Goal: Task Accomplishment & Management: Use online tool/utility

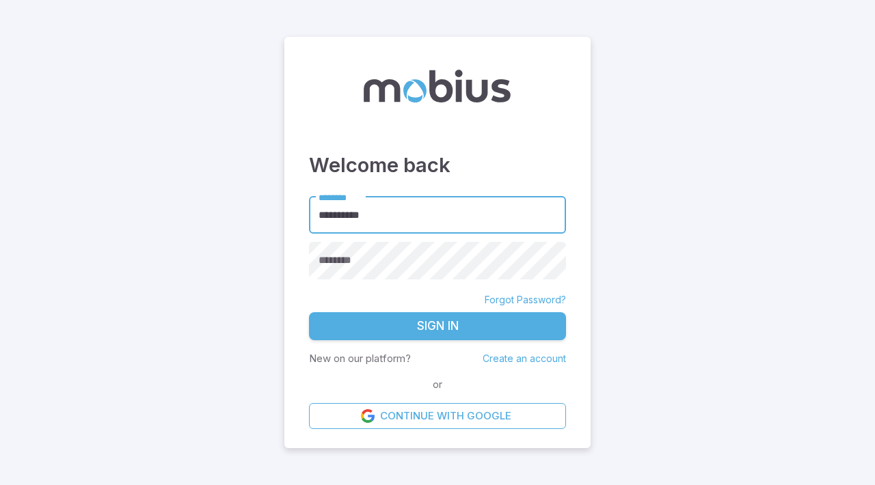
type input "**********"
click at [309, 312] on button "Sign In" at bounding box center [437, 326] width 257 height 29
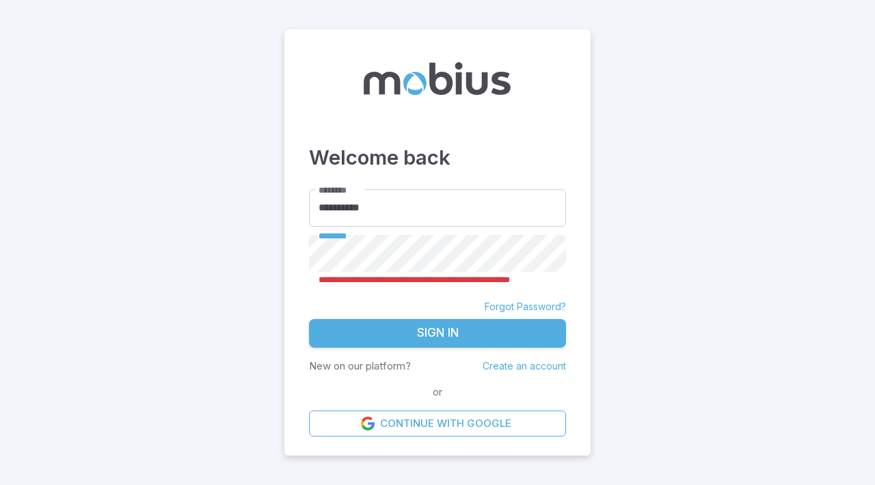
click at [460, 338] on button "Sign In" at bounding box center [437, 333] width 257 height 29
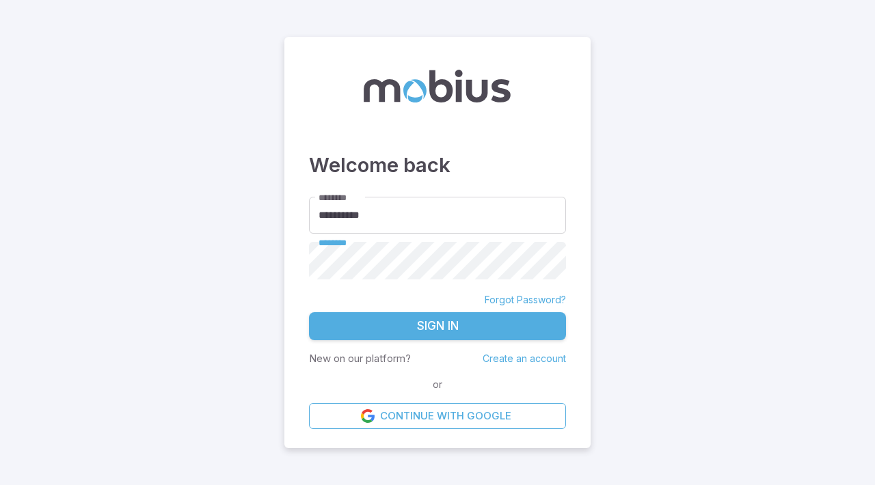
click at [500, 315] on button "Sign In" at bounding box center [437, 326] width 257 height 29
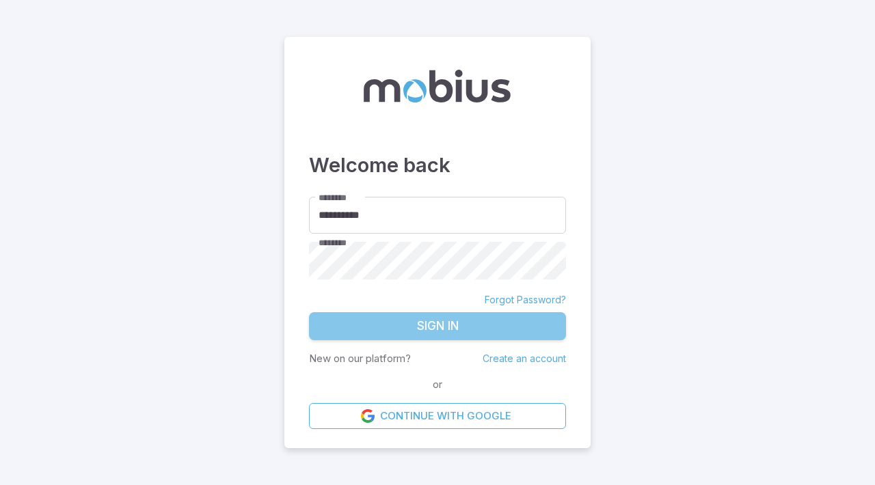
click at [413, 326] on button "Sign In" at bounding box center [437, 326] width 257 height 29
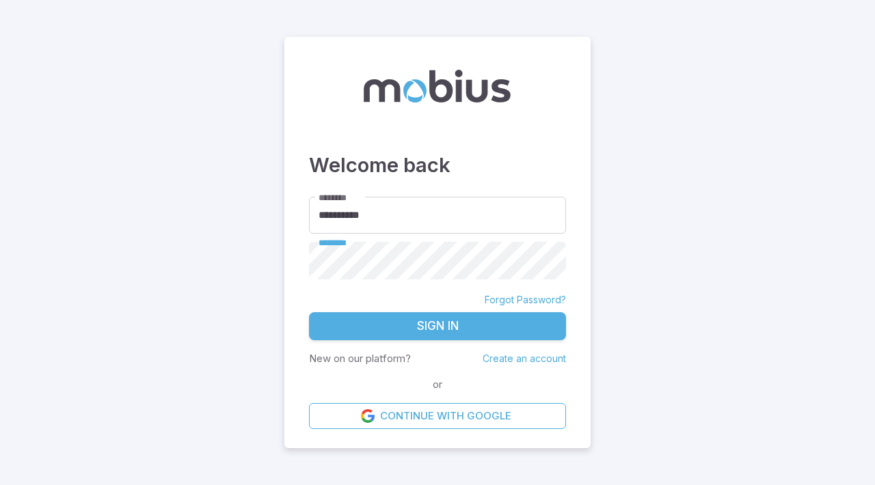
click at [410, 312] on button "Sign In" at bounding box center [437, 326] width 257 height 29
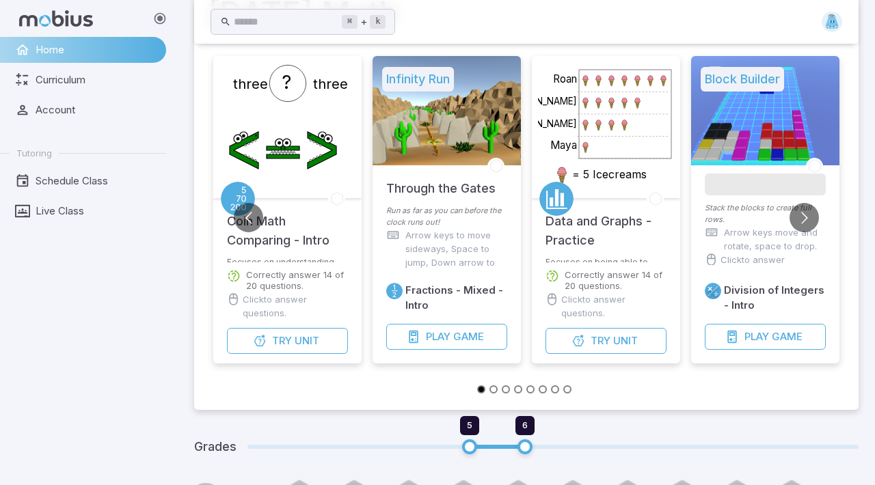
scroll to position [83, 0]
click at [61, 77] on span "Curriculum" at bounding box center [96, 79] width 121 height 15
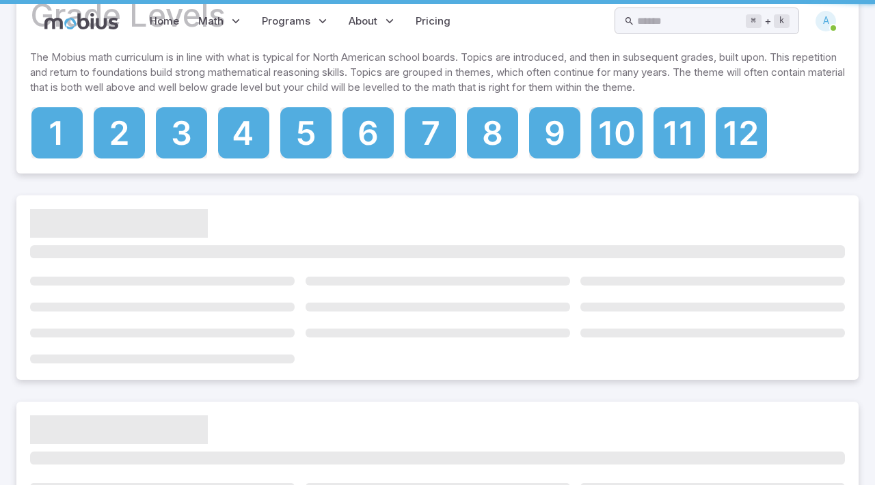
scroll to position [0, 0]
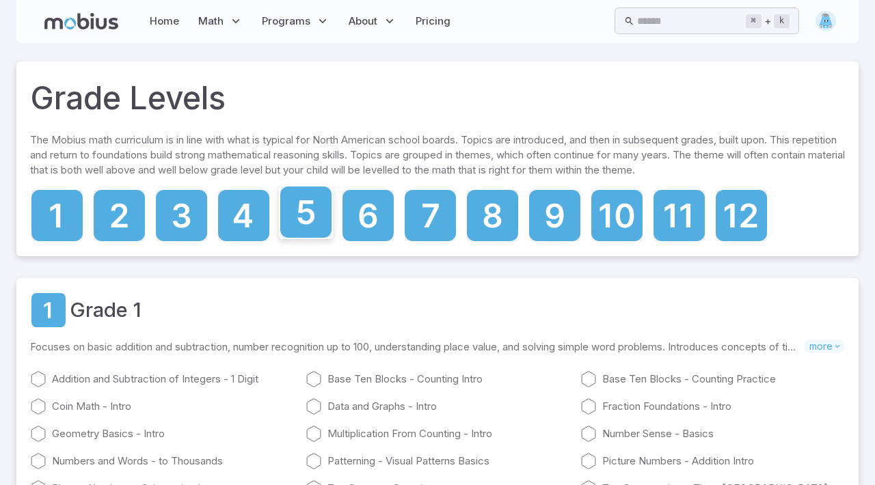
click at [299, 205] on icon at bounding box center [305, 212] width 17 height 24
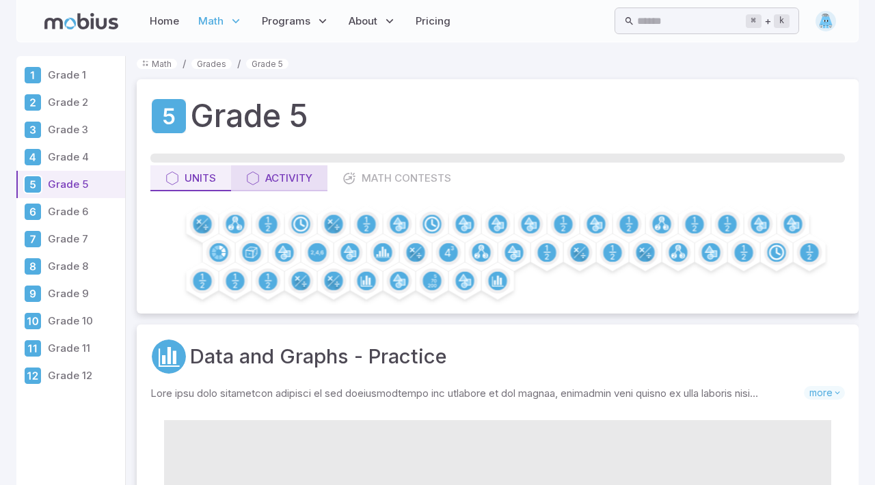
click at [282, 176] on div "Activity" at bounding box center [279, 178] width 66 height 15
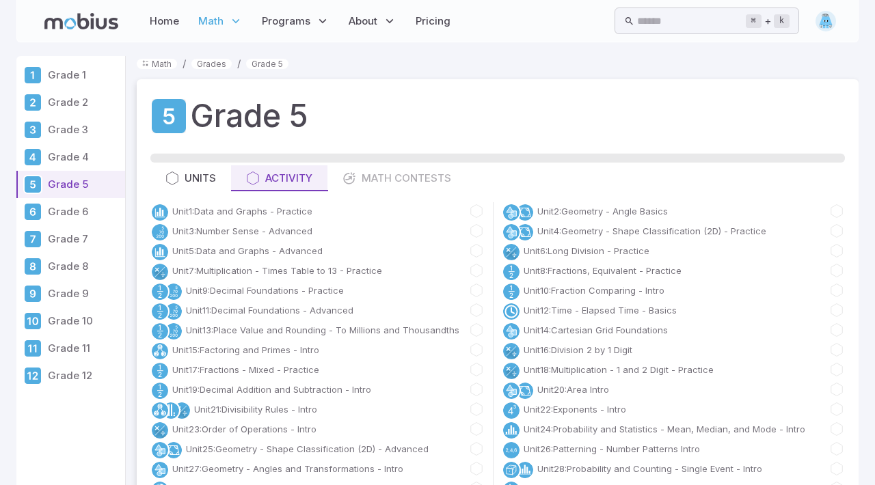
click at [107, 12] on div "Home Math Grade 1 Grade 2 Grade 3 Grade 4 Grade 5 Grade 6 Grade 7 Grade 8 Grade…" at bounding box center [246, 20] width 415 height 31
click at [109, 21] on icon at bounding box center [81, 21] width 74 height 16
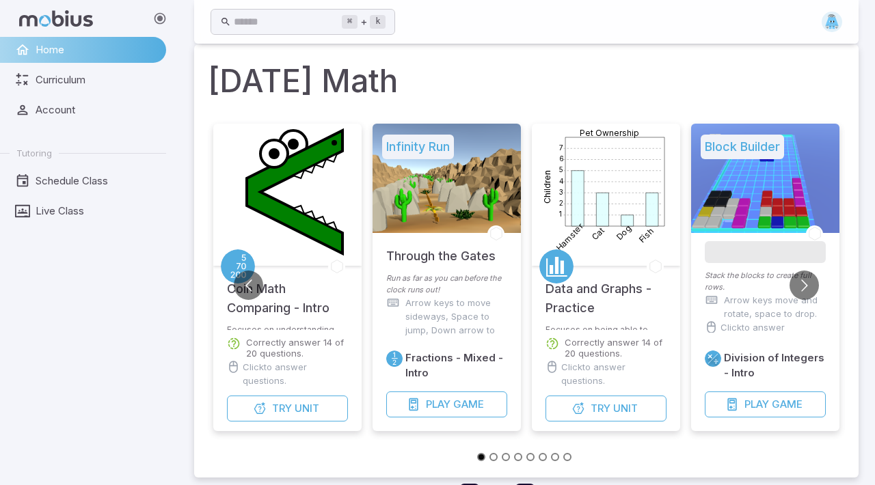
scroll to position [20, 0]
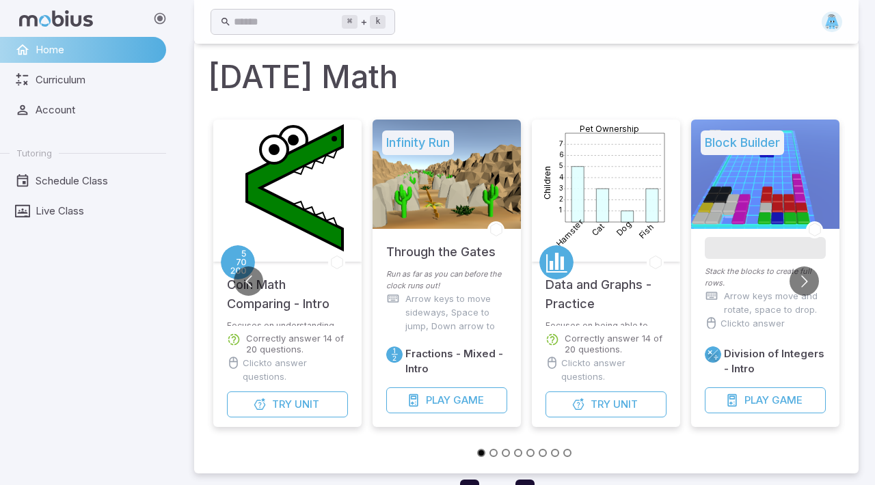
click at [472, 269] on p "Run as far as you can before the clock runs out!" at bounding box center [446, 280] width 121 height 23
click at [442, 397] on span "Play" at bounding box center [438, 400] width 25 height 15
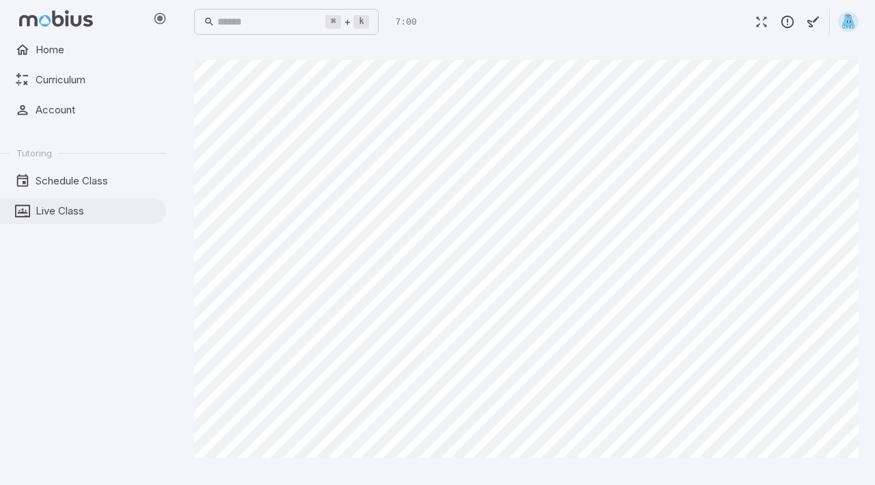
click at [99, 202] on link "Live Class" at bounding box center [83, 211] width 166 height 26
click at [96, 115] on span "Account" at bounding box center [96, 110] width 121 height 15
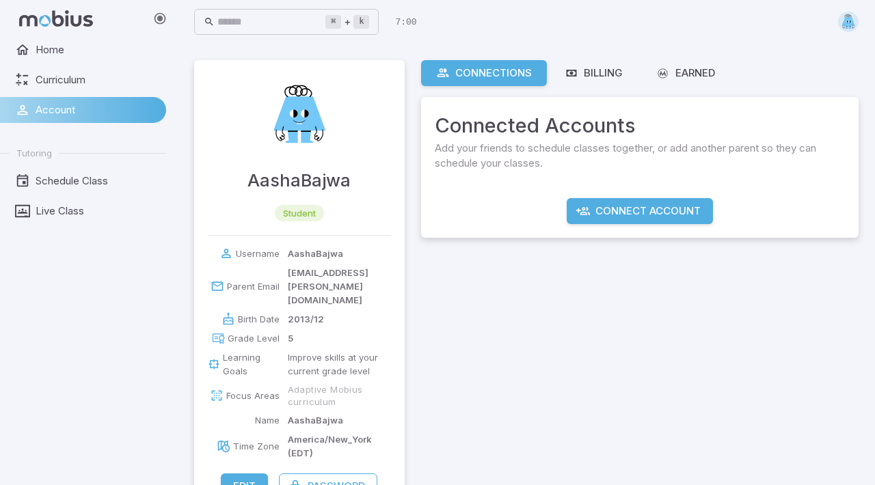
click at [308, 125] on img at bounding box center [299, 115] width 82 height 82
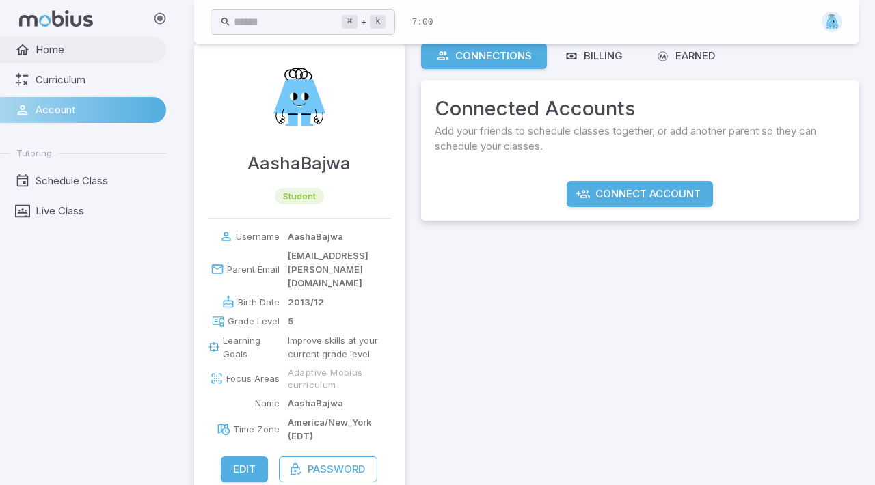
click at [87, 43] on span "Home" at bounding box center [96, 49] width 121 height 15
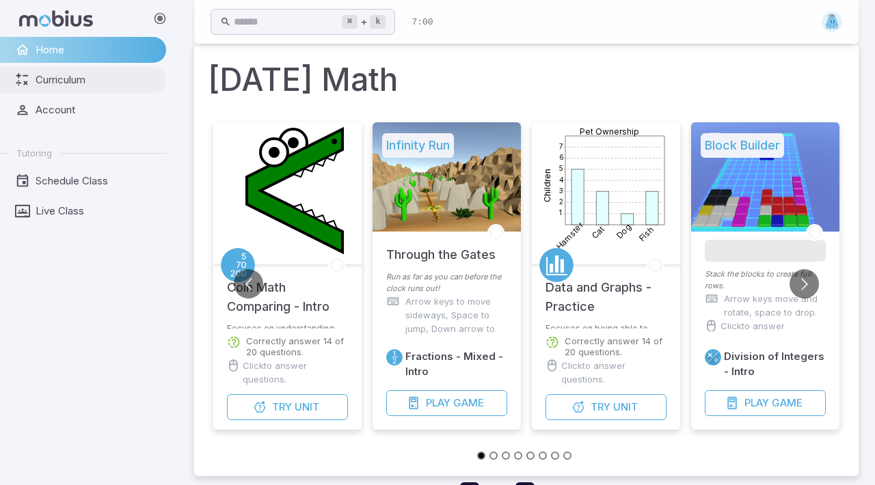
click at [106, 83] on span "Curriculum" at bounding box center [96, 79] width 121 height 15
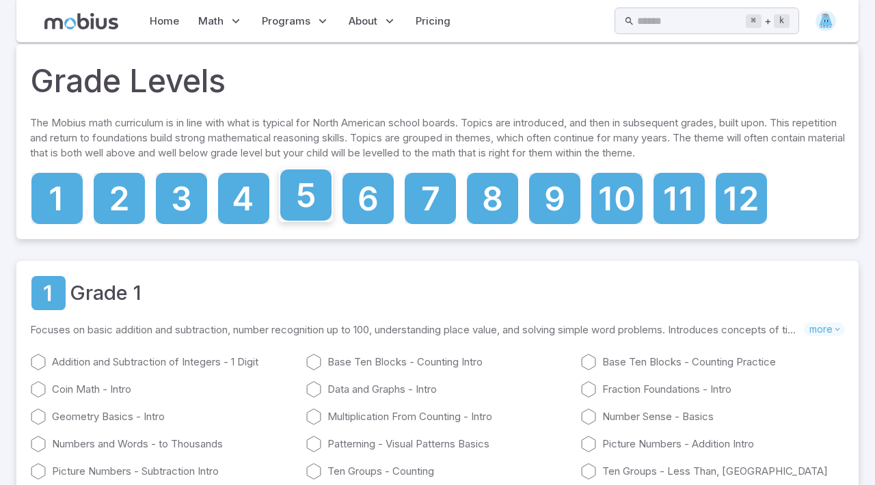
click at [299, 195] on icon at bounding box center [305, 195] width 17 height 24
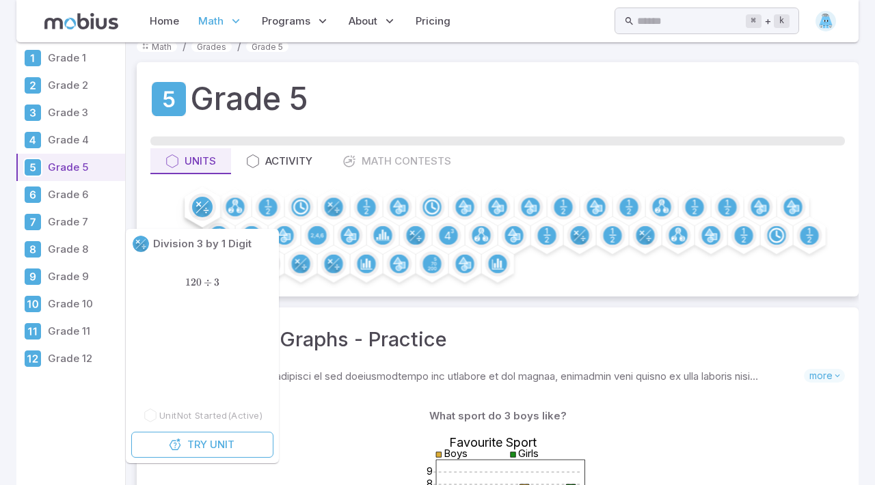
click at [204, 209] on circle at bounding box center [202, 207] width 21 height 21
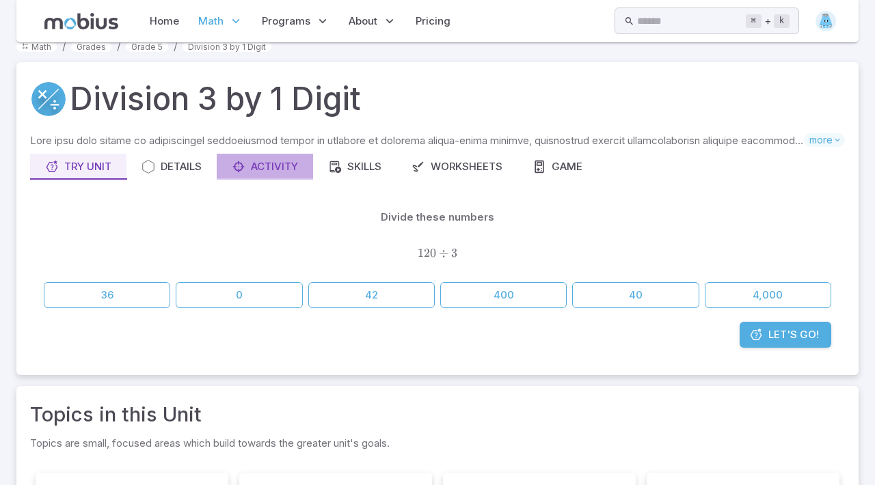
click at [294, 162] on div "Activity" at bounding box center [265, 166] width 66 height 15
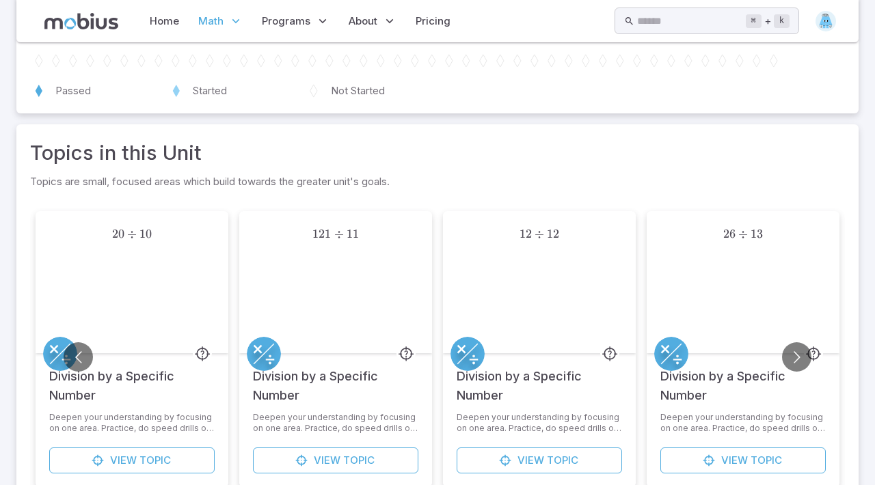
scroll to position [155, 0]
click at [804, 349] on button "Go to next slide" at bounding box center [796, 357] width 29 height 29
click at [804, 350] on button "Go to next slide" at bounding box center [796, 357] width 29 height 29
click at [804, 351] on button "Go to next slide" at bounding box center [796, 357] width 29 height 29
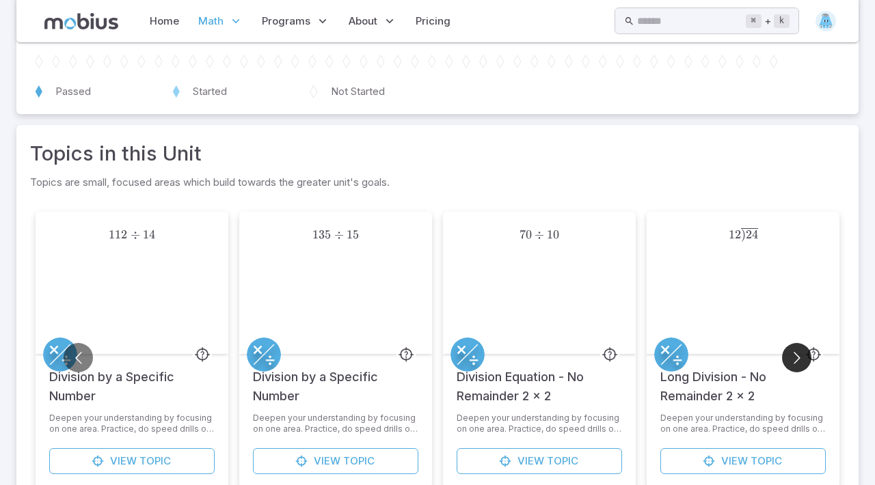
click at [802, 351] on button "Go to next slide" at bounding box center [796, 357] width 29 height 29
click at [791, 359] on button "Go to next slide" at bounding box center [796, 357] width 29 height 29
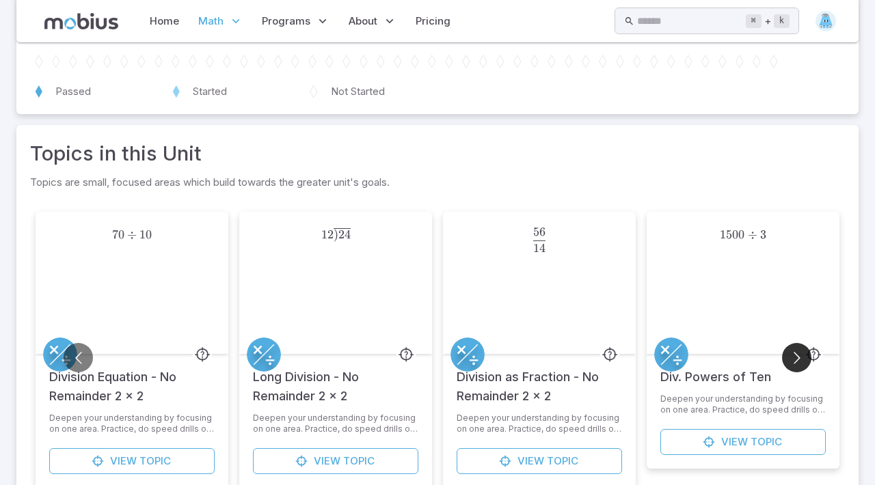
click at [791, 359] on button "Go to next slide" at bounding box center [796, 357] width 29 height 29
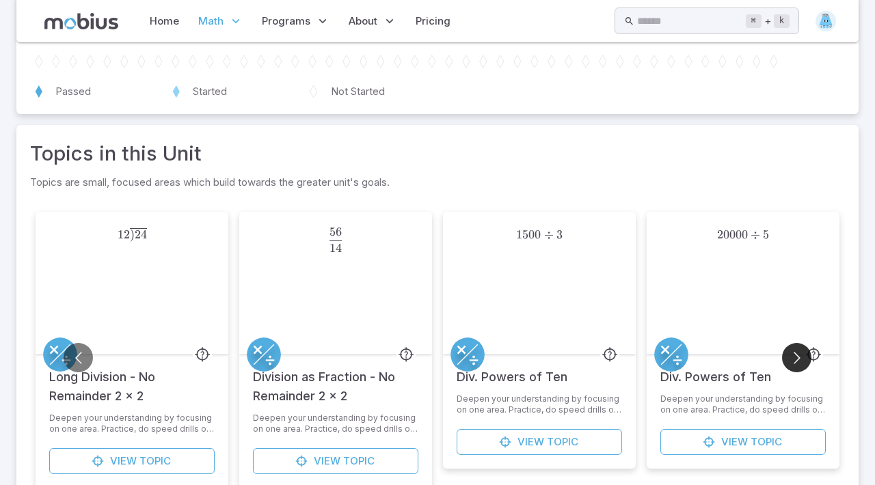
click at [791, 359] on button "Go to next slide" at bounding box center [796, 357] width 29 height 29
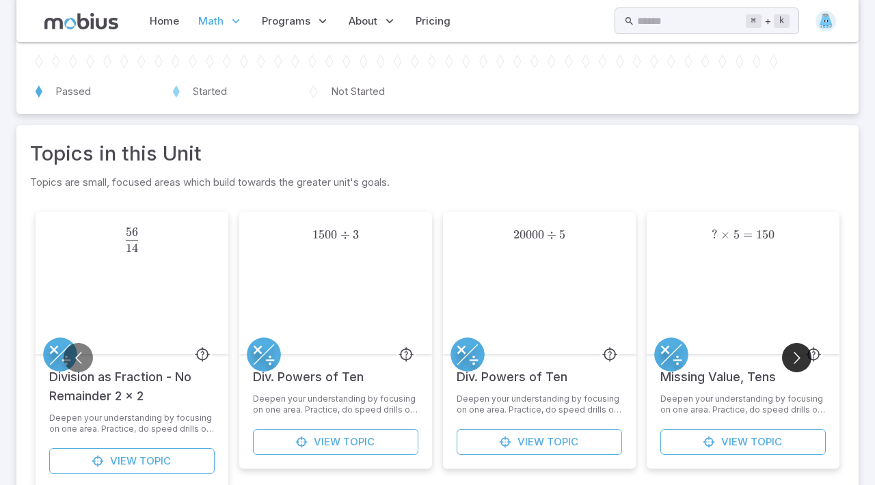
click at [791, 359] on button "Go to next slide" at bounding box center [796, 357] width 29 height 29
click at [77, 357] on button "Go to previous slide" at bounding box center [78, 357] width 29 height 29
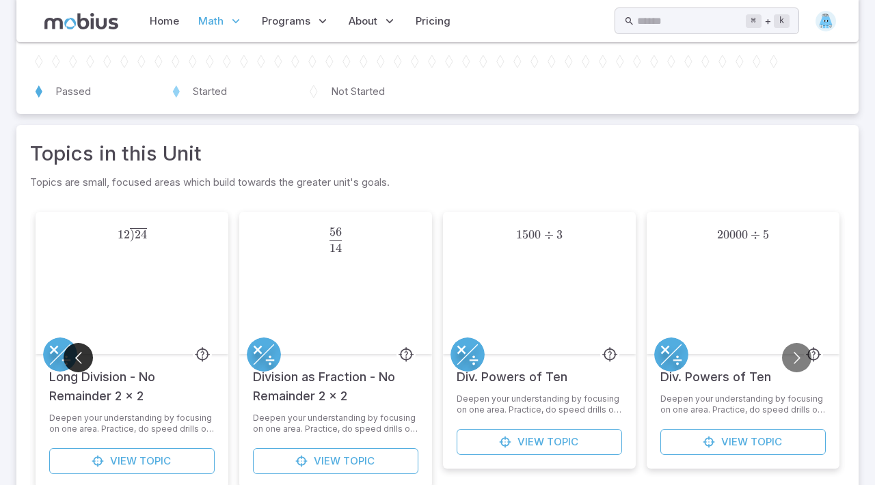
click at [77, 357] on button "Go to previous slide" at bounding box center [78, 357] width 29 height 29
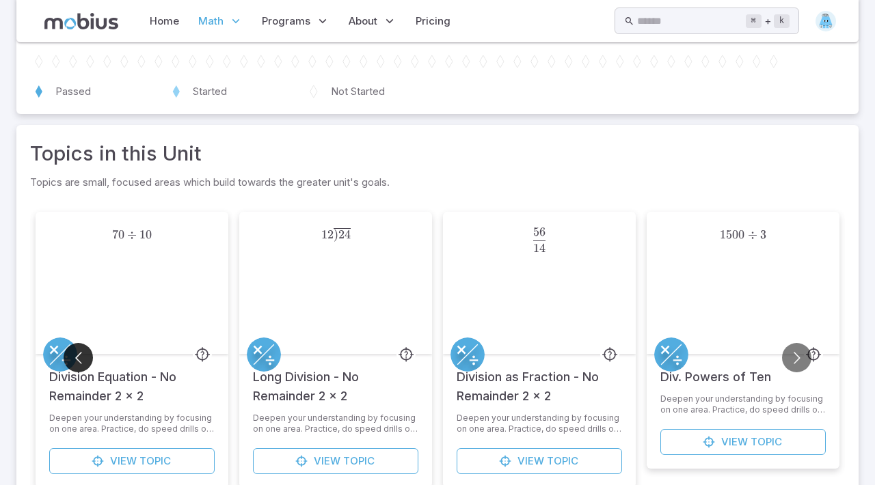
click at [77, 357] on button "Go to previous slide" at bounding box center [78, 357] width 29 height 29
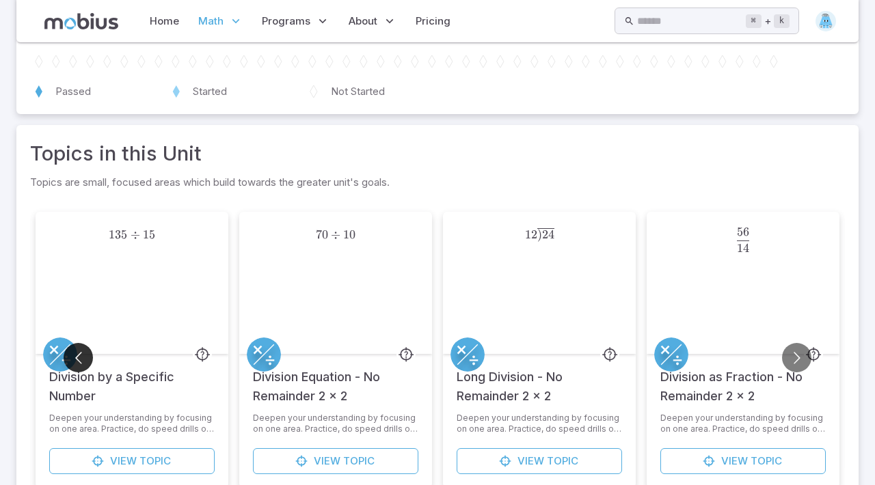
click at [77, 357] on button "Go to previous slide" at bounding box center [78, 357] width 29 height 29
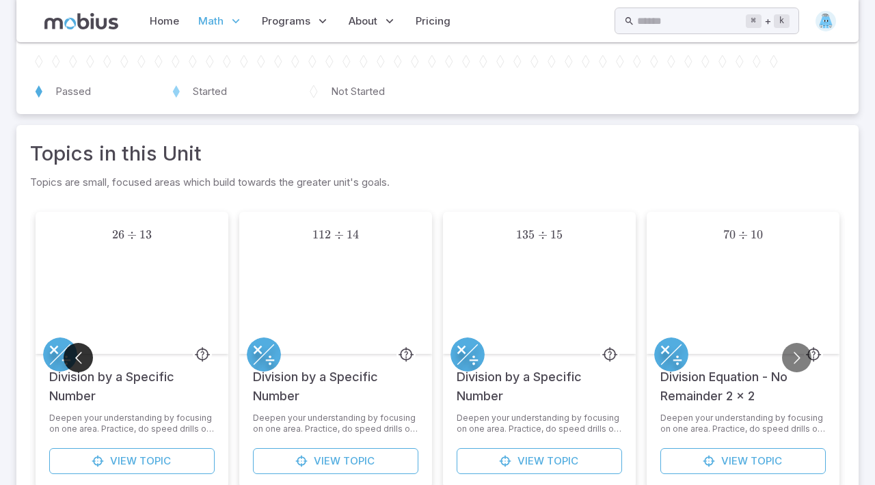
click at [77, 357] on button "Go to previous slide" at bounding box center [78, 357] width 29 height 29
click at [77, 356] on button "Go to previous slide" at bounding box center [78, 357] width 29 height 29
click at [77, 355] on button "Go to previous slide" at bounding box center [78, 357] width 29 height 29
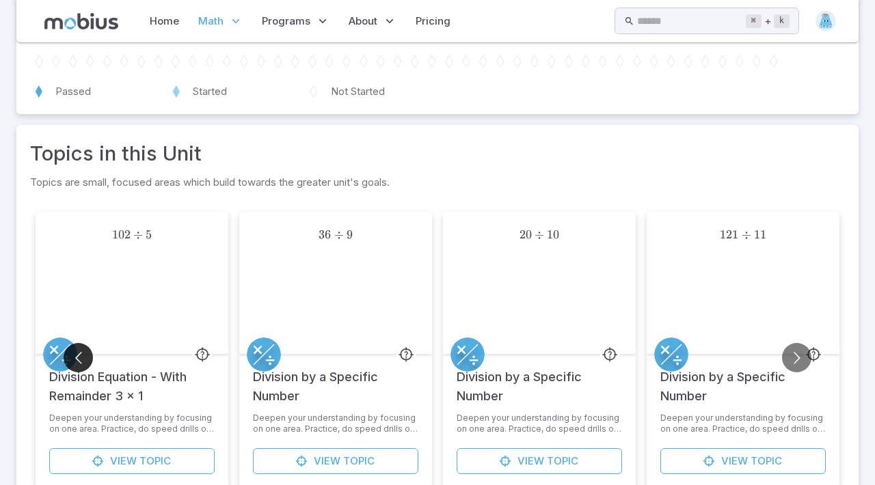
click at [77, 355] on button "Go to previous slide" at bounding box center [78, 357] width 29 height 29
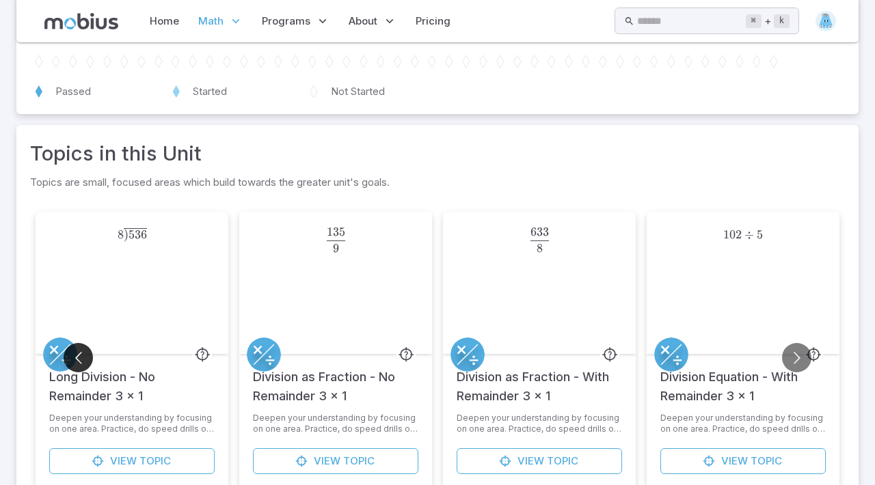
click at [79, 357] on button "Go to previous slide" at bounding box center [78, 357] width 29 height 29
click at [77, 355] on button "Go to previous slide" at bounding box center [78, 357] width 29 height 29
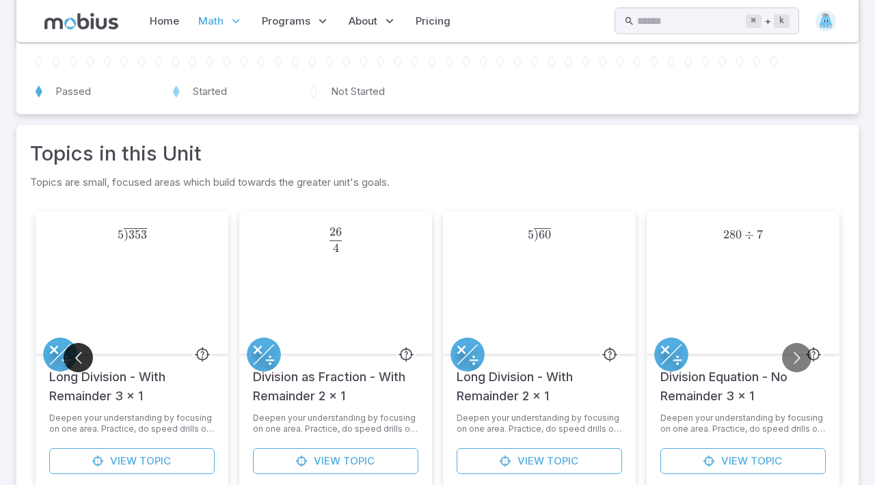
click at [77, 355] on button "Go to previous slide" at bounding box center [78, 357] width 29 height 29
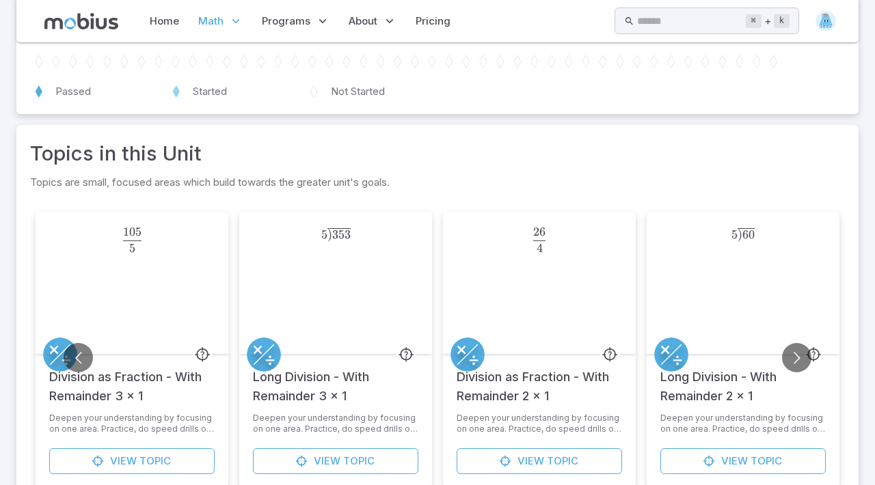
click at [105, 347] on div "105 5 \frac{105}{5} 5 105 ​" at bounding box center [132, 283] width 142 height 142
click at [79, 348] on button "Go to previous slide" at bounding box center [78, 357] width 29 height 29
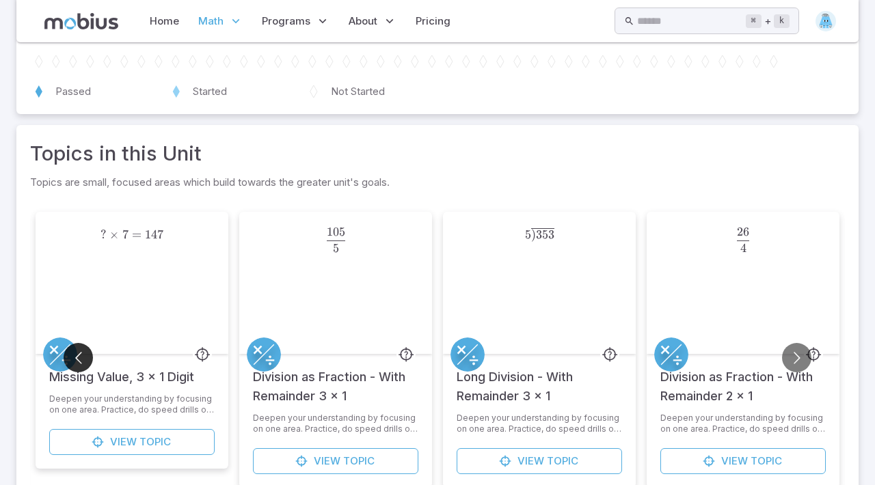
click at [79, 348] on button "Go to previous slide" at bounding box center [78, 357] width 29 height 29
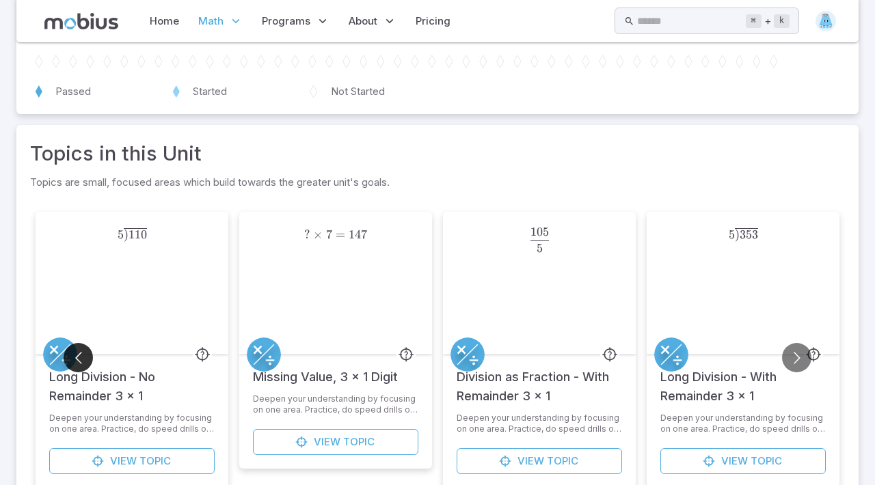
click at [79, 348] on button "Go to previous slide" at bounding box center [78, 357] width 29 height 29
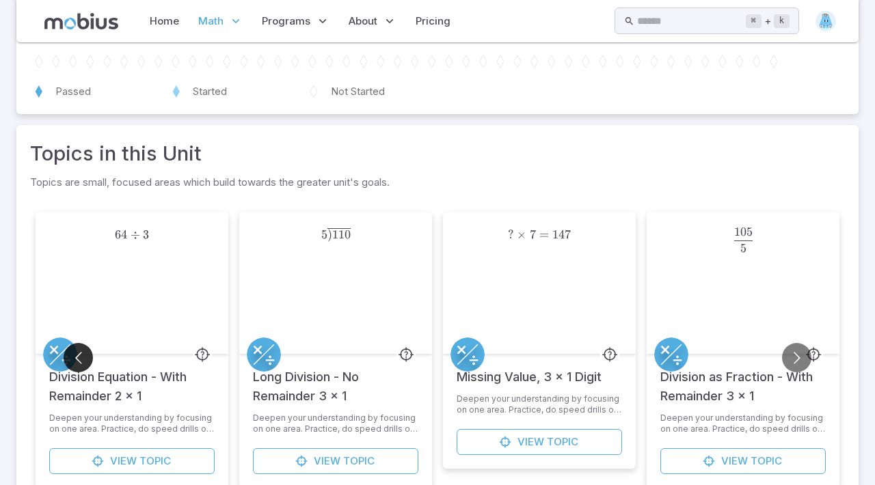
click at [78, 348] on button "Go to previous slide" at bounding box center [78, 357] width 29 height 29
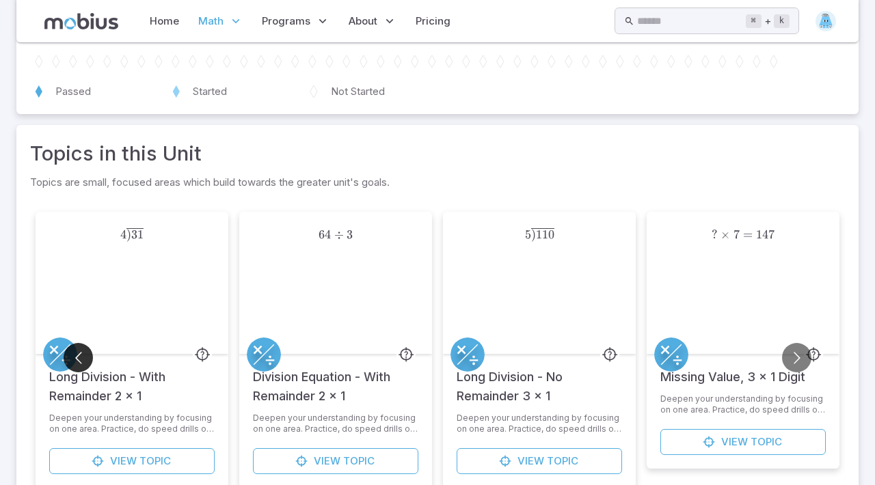
click at [78, 348] on button "Go to previous slide" at bounding box center [78, 357] width 29 height 29
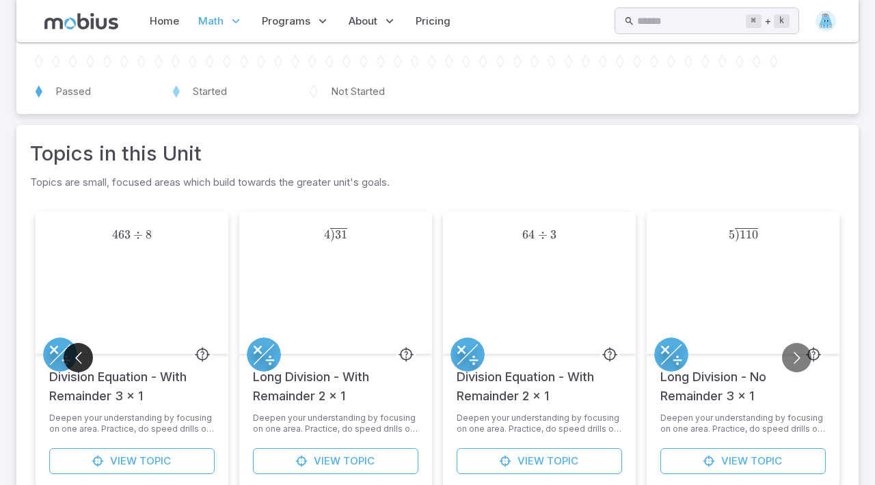
click at [78, 348] on button "Go to previous slide" at bounding box center [78, 357] width 29 height 29
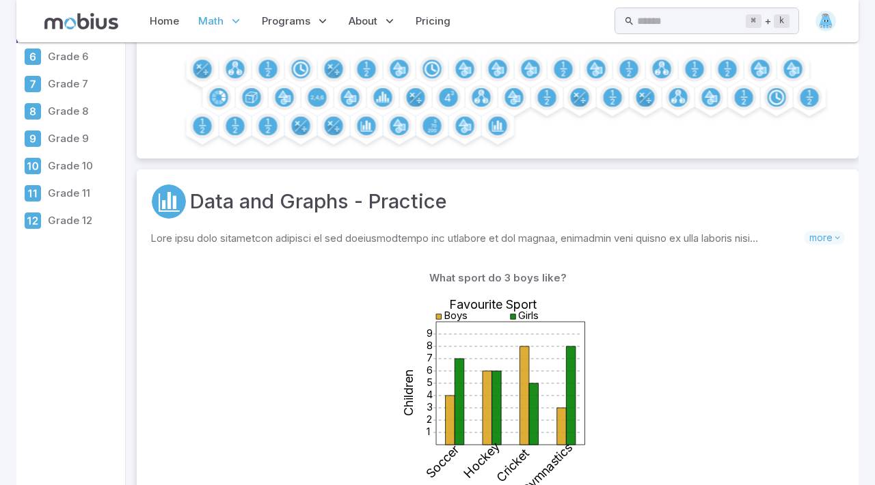
scroll to position [17, 0]
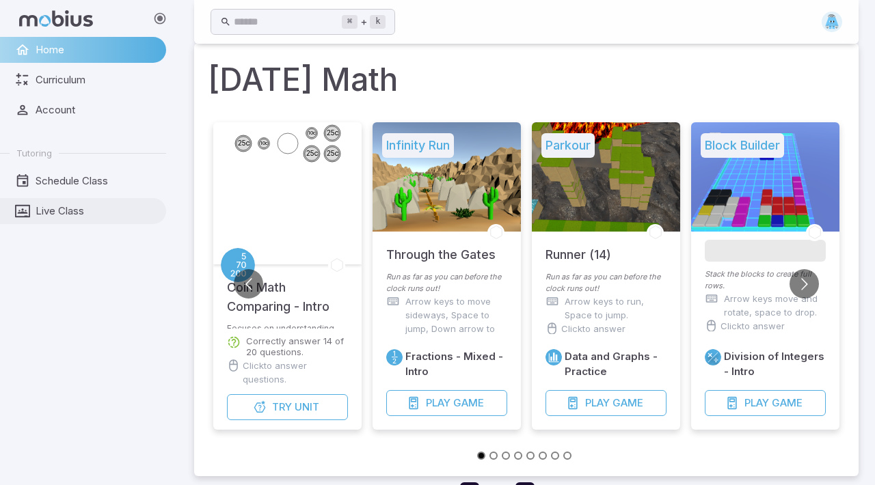
click at [80, 208] on span "Live Class" at bounding box center [96, 211] width 121 height 15
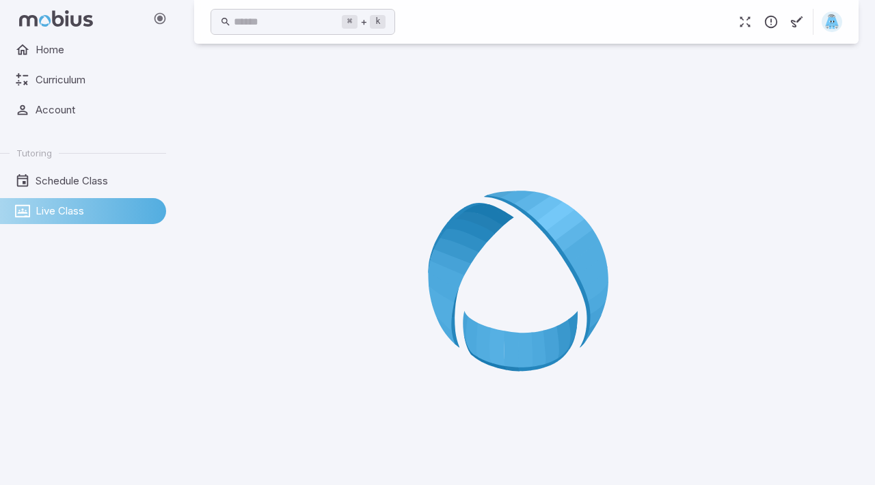
click at [103, 209] on span "Live Class" at bounding box center [96, 211] width 121 height 15
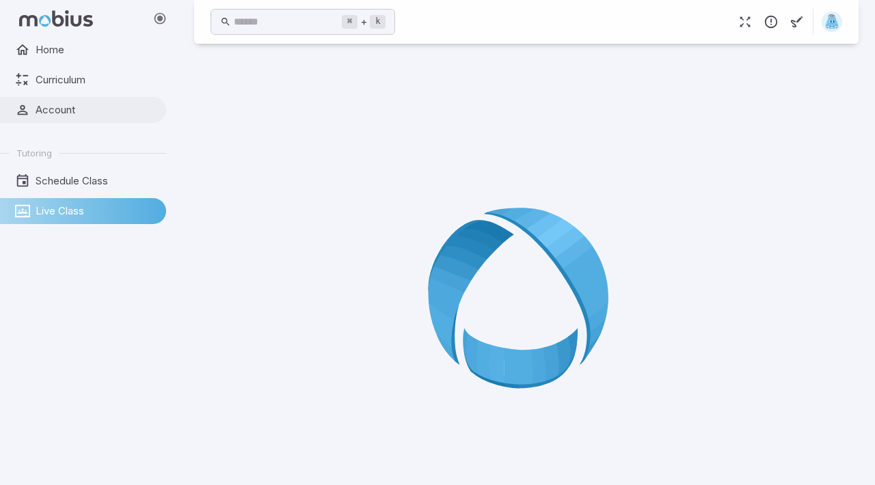
click at [84, 103] on span "Account" at bounding box center [96, 110] width 121 height 15
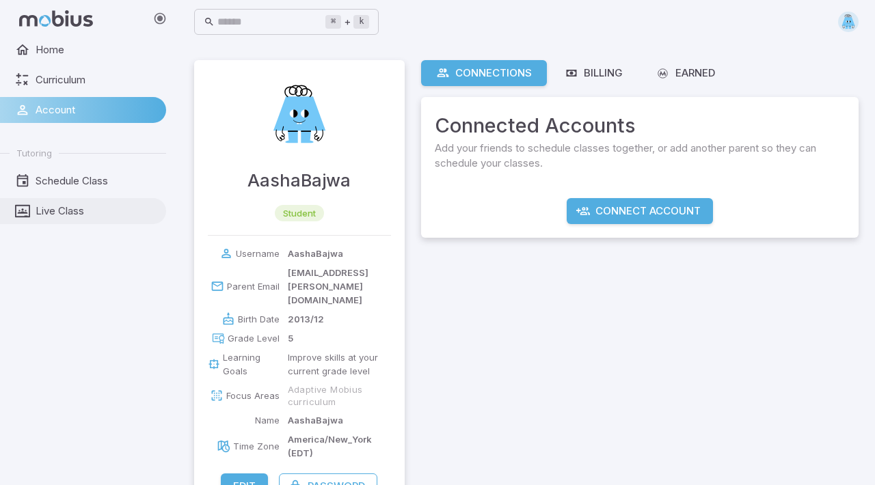
click at [96, 220] on link "Live Class" at bounding box center [83, 211] width 166 height 26
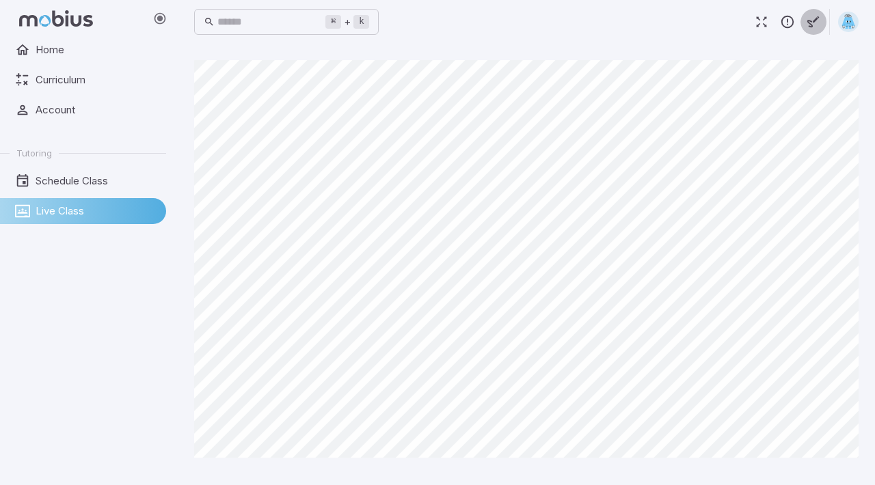
click at [817, 29] on icon "button" at bounding box center [813, 21] width 15 height 15
click at [643, 76] on div "0" at bounding box center [649, 86] width 25 height 25
click at [617, 92] on div "8" at bounding box center [622, 86] width 25 height 25
type textarea "******"
click at [542, 84] on icon at bounding box center [539, 86] width 11 height 11
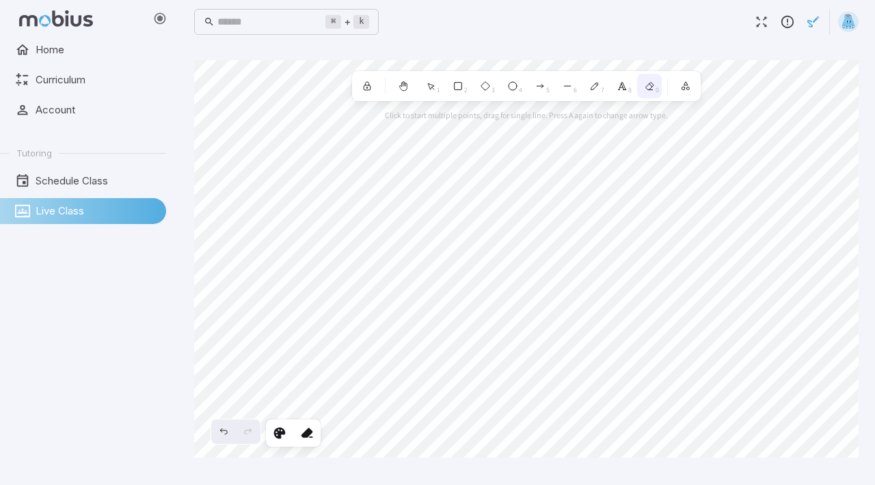
click at [645, 87] on g at bounding box center [649, 86] width 11 height 11
click at [800, 20] on button "button" at bounding box center [813, 22] width 26 height 26
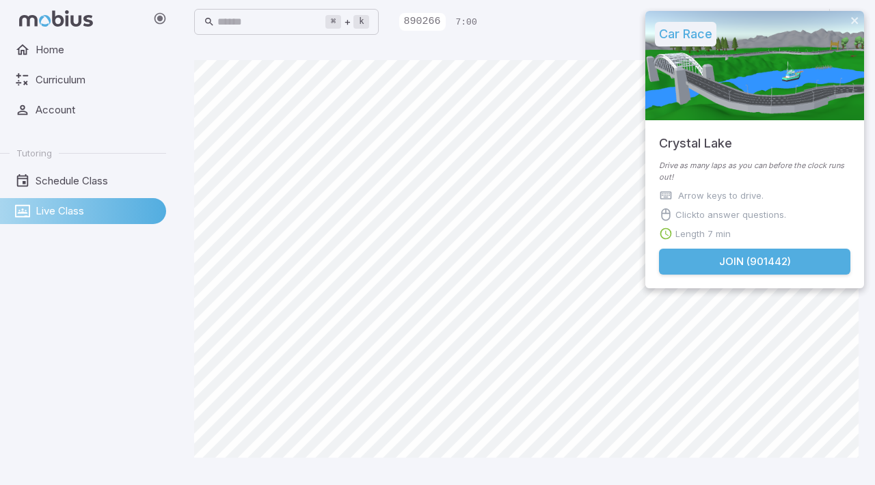
click at [778, 253] on button "Join ( 901442 )" at bounding box center [754, 262] width 191 height 26
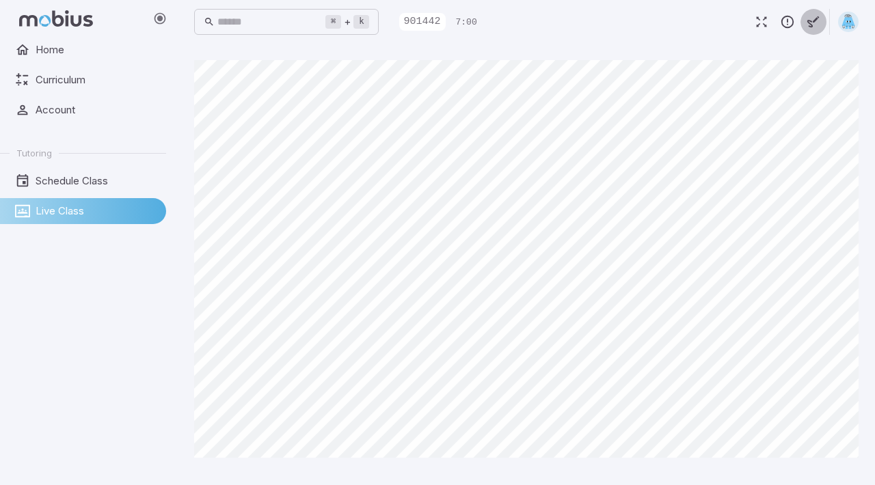
click at [813, 20] on icon "button" at bounding box center [813, 21] width 15 height 15
click at [599, 86] on icon at bounding box center [594, 86] width 11 height 11
click at [804, 21] on button "button" at bounding box center [813, 22] width 26 height 26
click at [802, 27] on button "button" at bounding box center [813, 22] width 26 height 26
click at [639, 91] on div "0" at bounding box center [649, 86] width 25 height 25
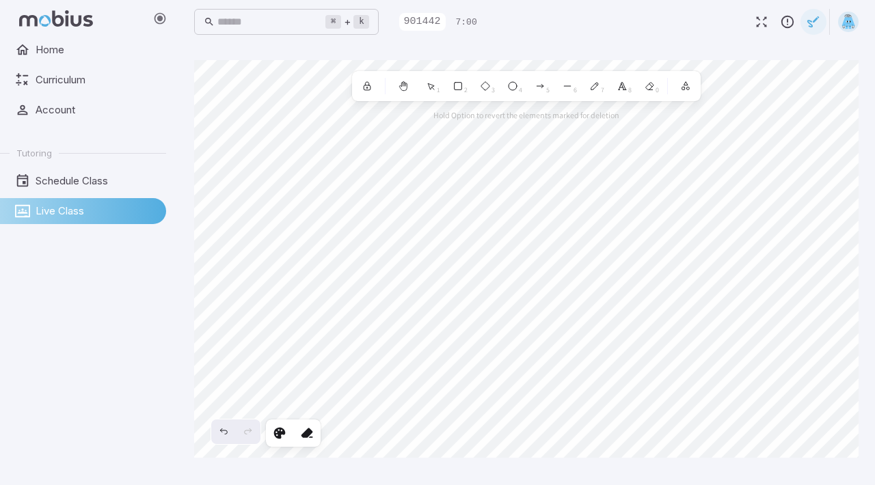
click at [812, 18] on icon "button" at bounding box center [813, 21] width 15 height 15
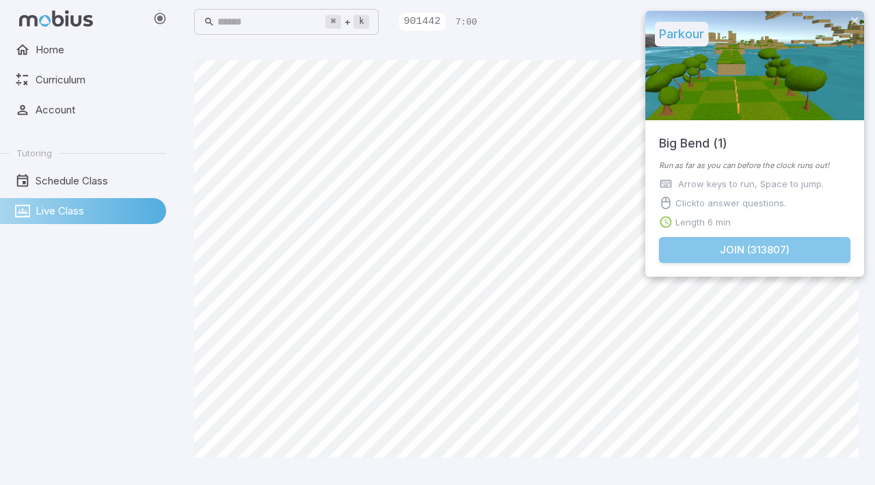
click at [781, 248] on button "Join ( 313807 )" at bounding box center [754, 250] width 191 height 26
